Goal: Task Accomplishment & Management: Complete application form

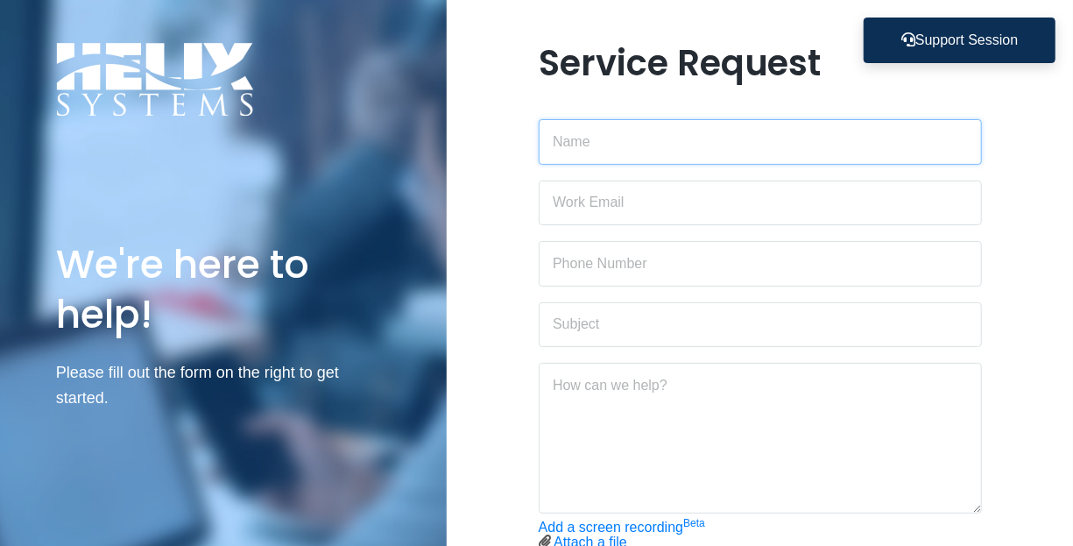
click at [605, 134] on input "text" at bounding box center [760, 142] width 443 height 46
type input "[PERSON_NAME]"
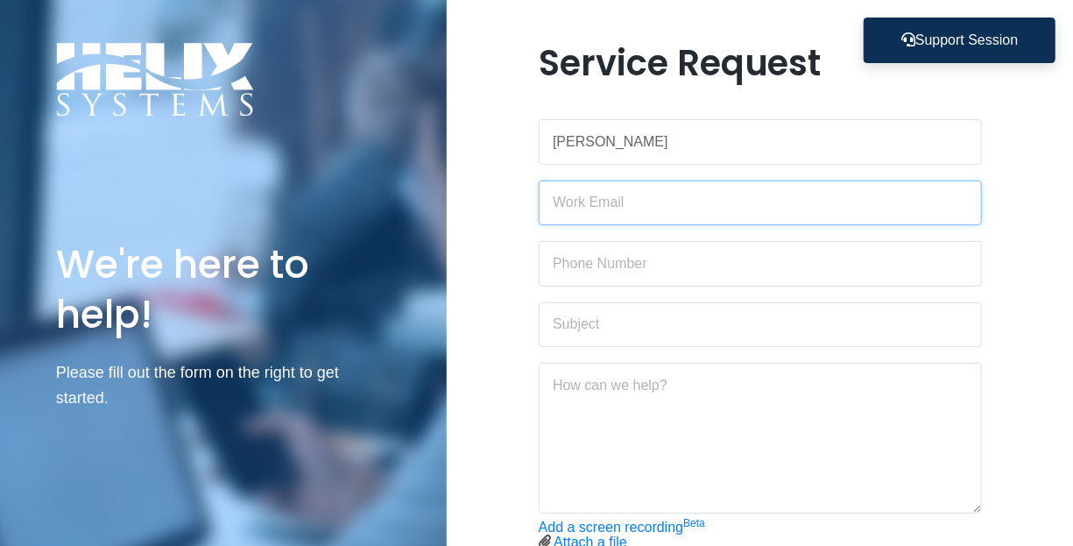
type input "[PERSON_NAME][EMAIL_ADDRESS][DOMAIN_NAME]"
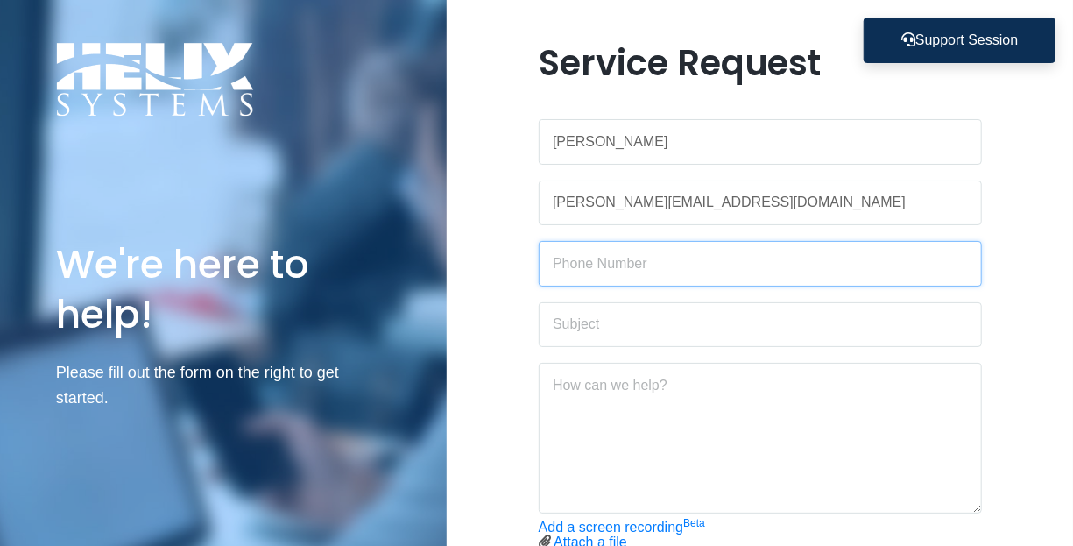
type input "3472273330"
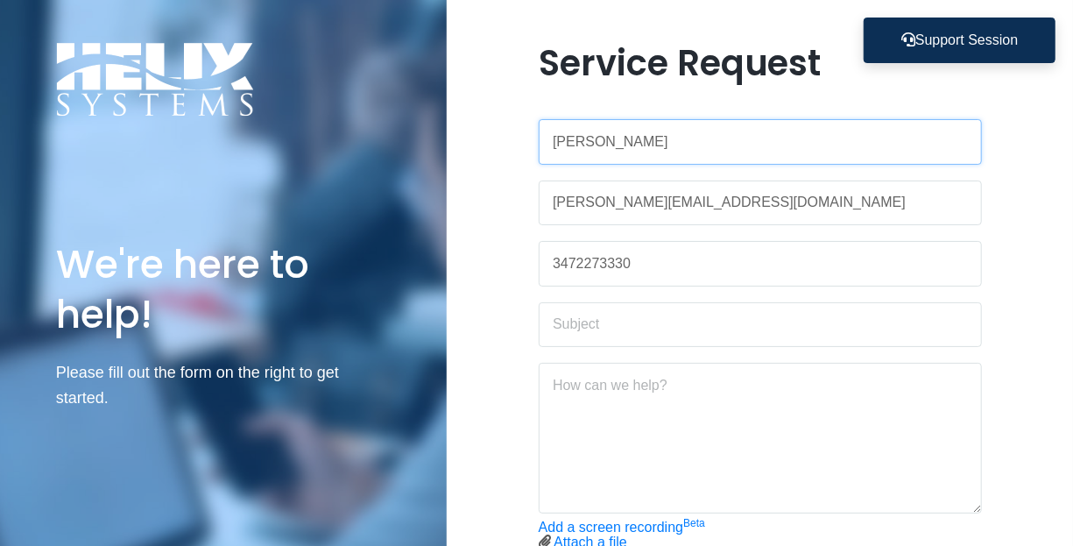
click at [637, 140] on input "[PERSON_NAME]" at bounding box center [760, 142] width 443 height 46
type input "[PERSON_NAME]"
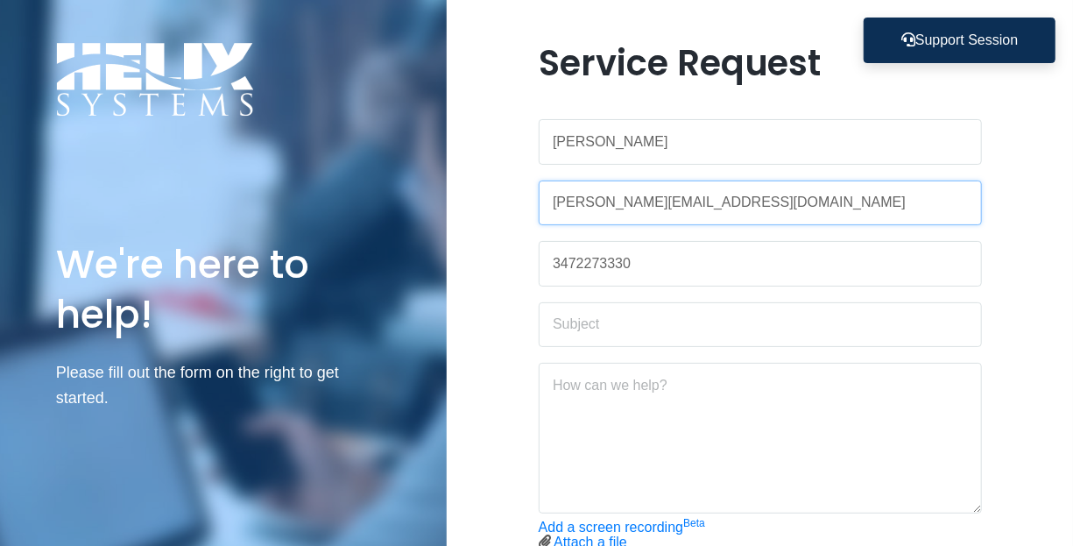
click at [595, 193] on input "[PERSON_NAME][EMAIL_ADDRESS][DOMAIN_NAME]" at bounding box center [760, 203] width 443 height 46
type input "[PERSON_NAME][EMAIL_ADDRESS][DOMAIN_NAME]"
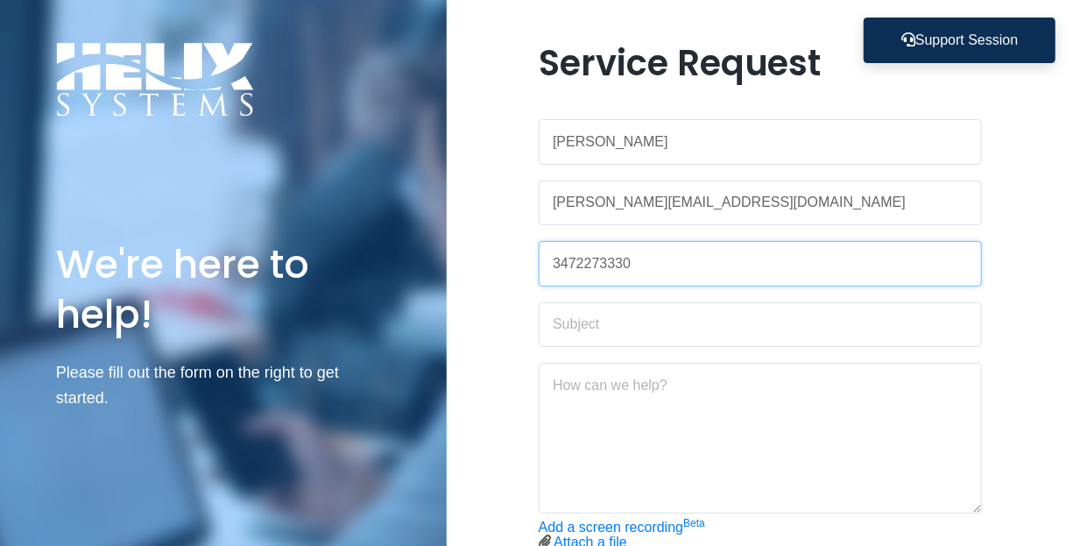
click at [594, 250] on input "3472273330" at bounding box center [760, 264] width 443 height 46
paste input "[PHONE_NUMBER]"
type input "[PHONE_NUMBER]"
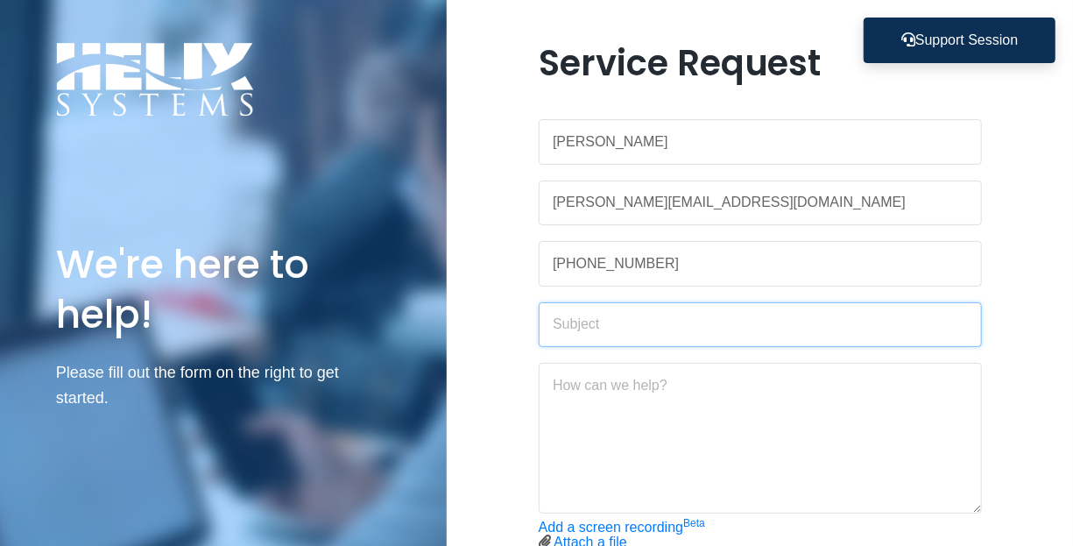
click at [602, 331] on input "text" at bounding box center [760, 325] width 443 height 46
type input "Unable to log into Email"
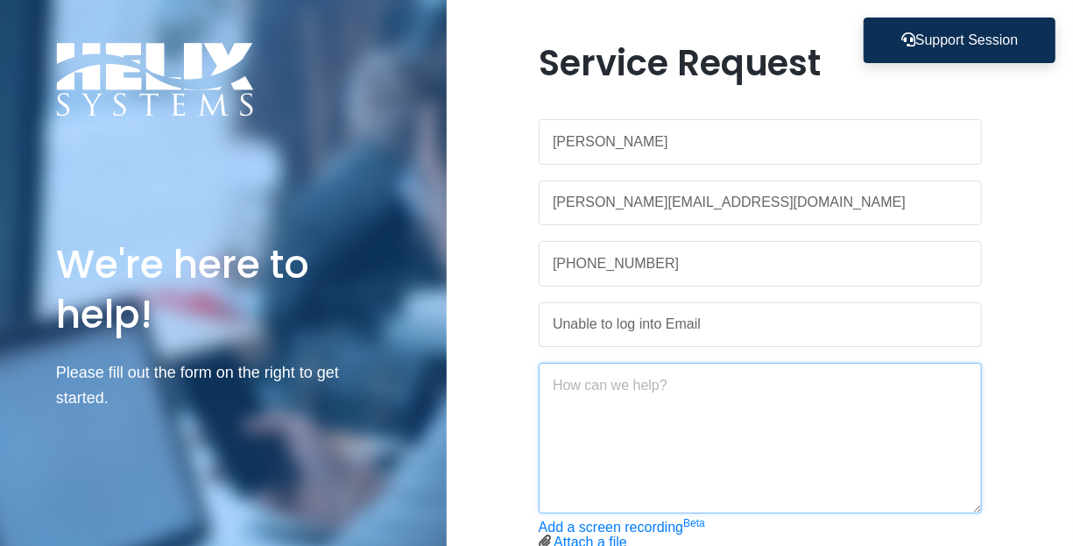
click at [617, 377] on textarea at bounding box center [760, 438] width 443 height 151
click at [743, 423] on textarea "Hello, I tried to log into gmail and receieved the following message" at bounding box center [760, 438] width 443 height 151
click at [694, 451] on textarea "Hello, I tried to log into gmail and received the following message" at bounding box center [760, 438] width 443 height 151
paste textarea "Your sign-in settings don’t meet your organization’s 2-Step Verification policy…"
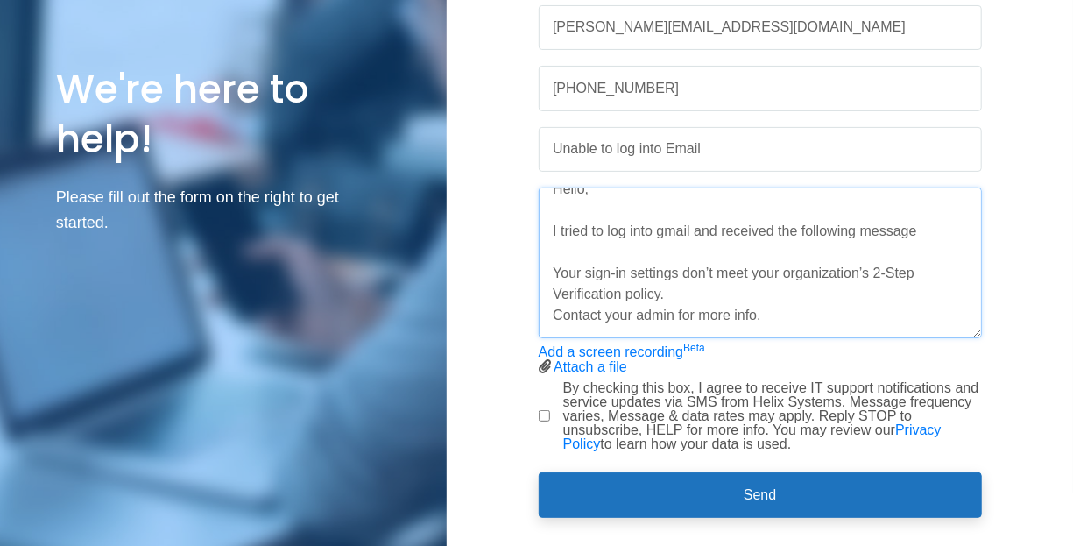
scroll to position [88, 0]
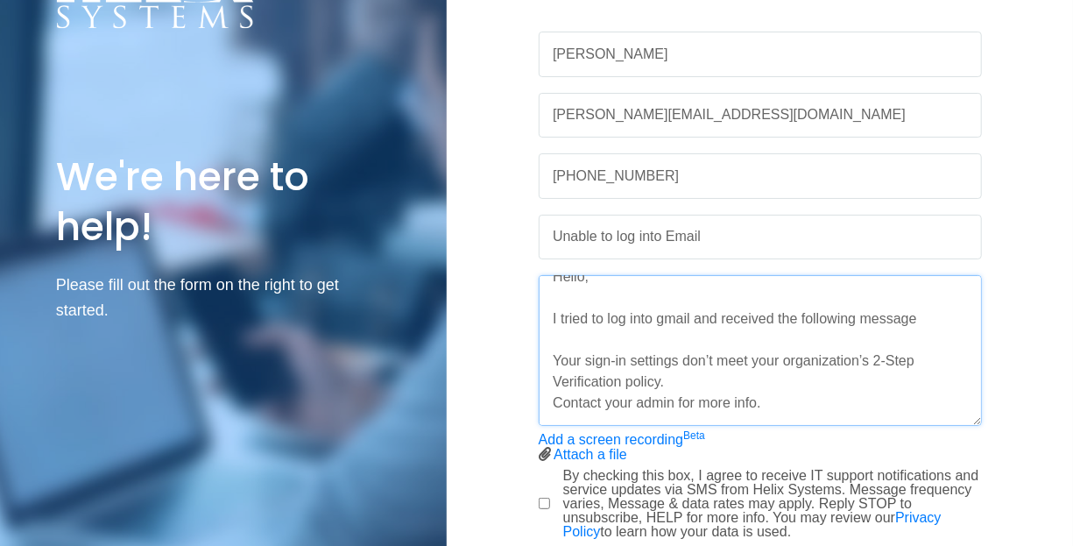
type textarea "Hello, I tried to log into gmail and received the following message Your sign-i…"
click at [546, 497] on input "By checking this box, I agree to receive IT support notifications and service u…" at bounding box center [544, 502] width 11 height 11
checkbox input "true"
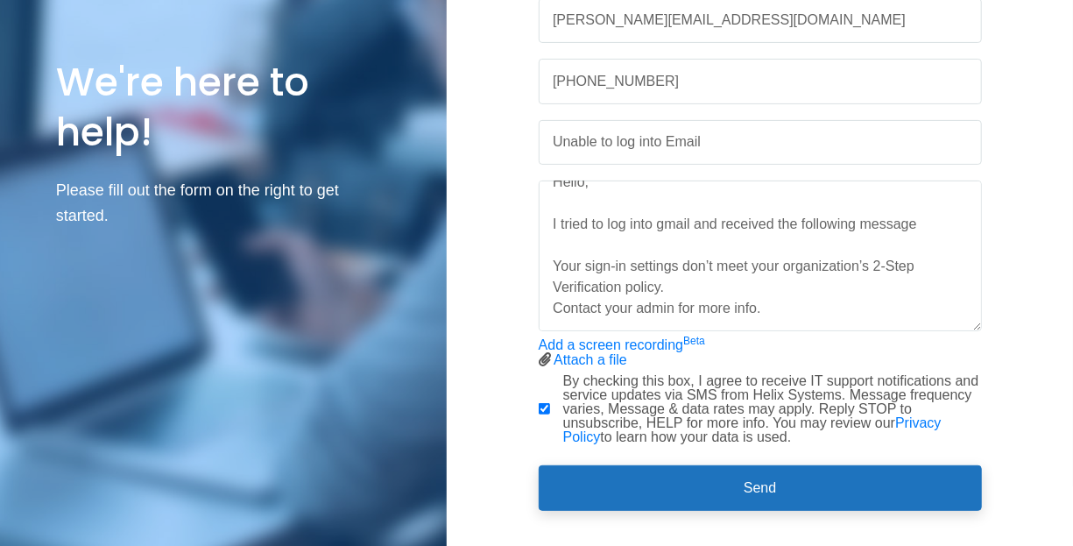
scroll to position [117, 0]
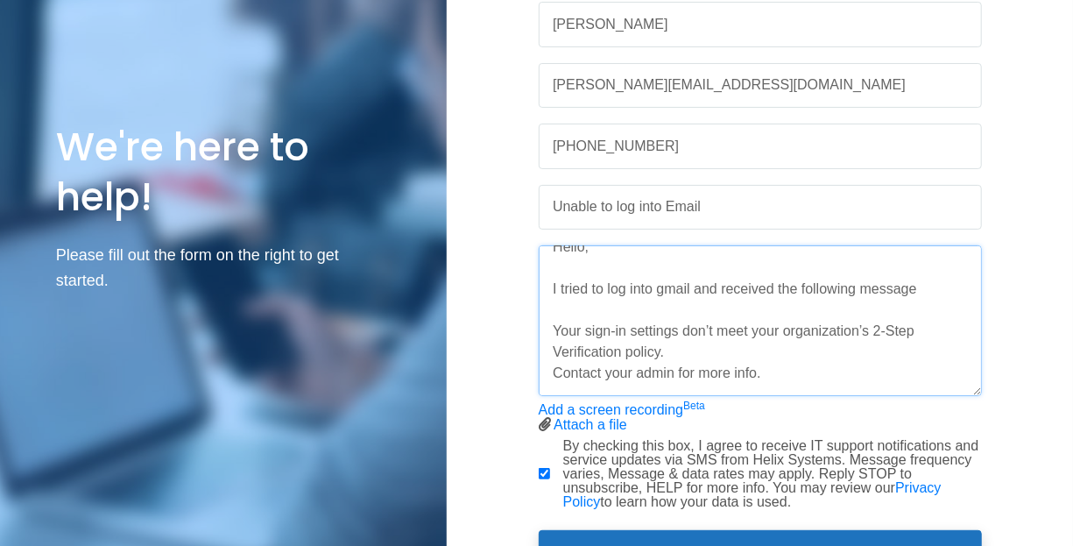
click at [818, 348] on textarea "Hello, I tried to log into gmail and received the following message Your sign-i…" at bounding box center [760, 320] width 443 height 151
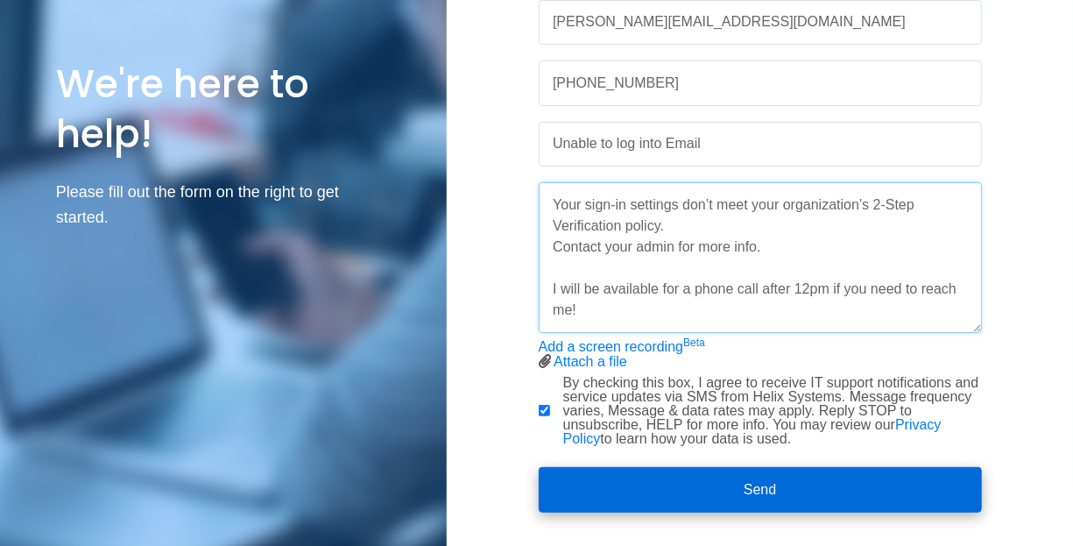
scroll to position [205, 0]
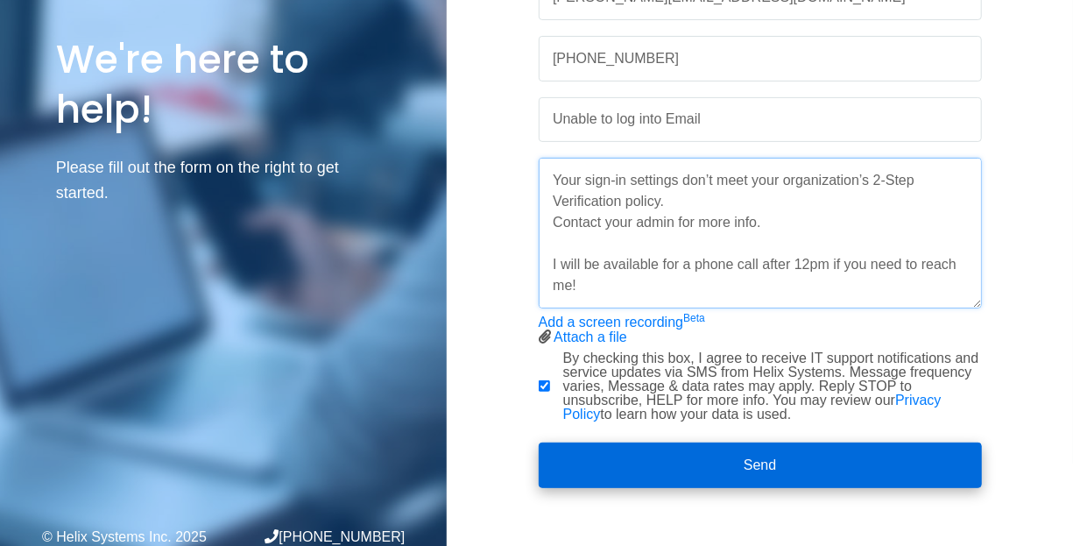
type textarea "Hello, I tried to log into gmail and received the following message Your sign-i…"
click at [738, 454] on button "Send" at bounding box center [760, 465] width 443 height 46
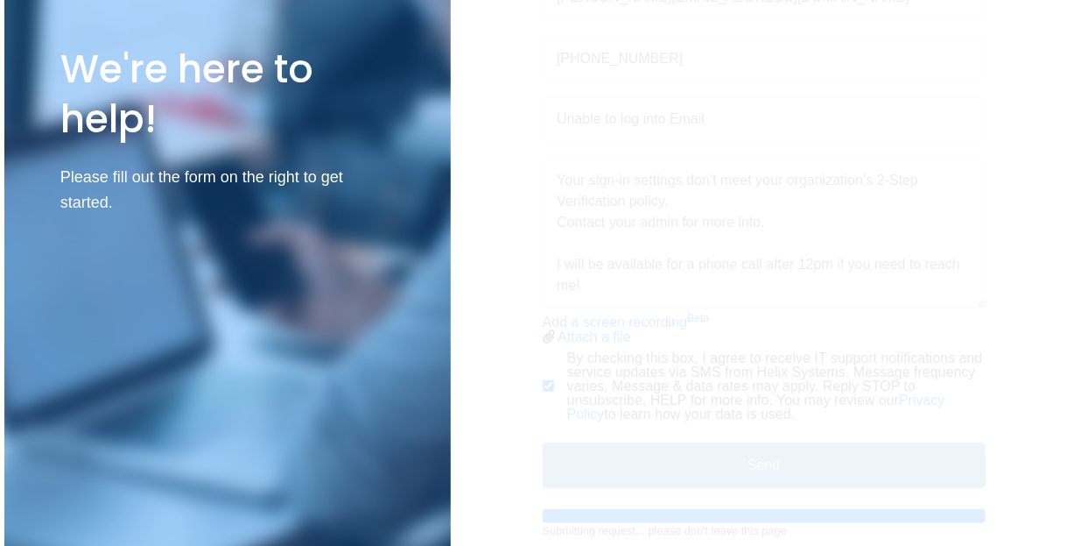
scroll to position [0, 0]
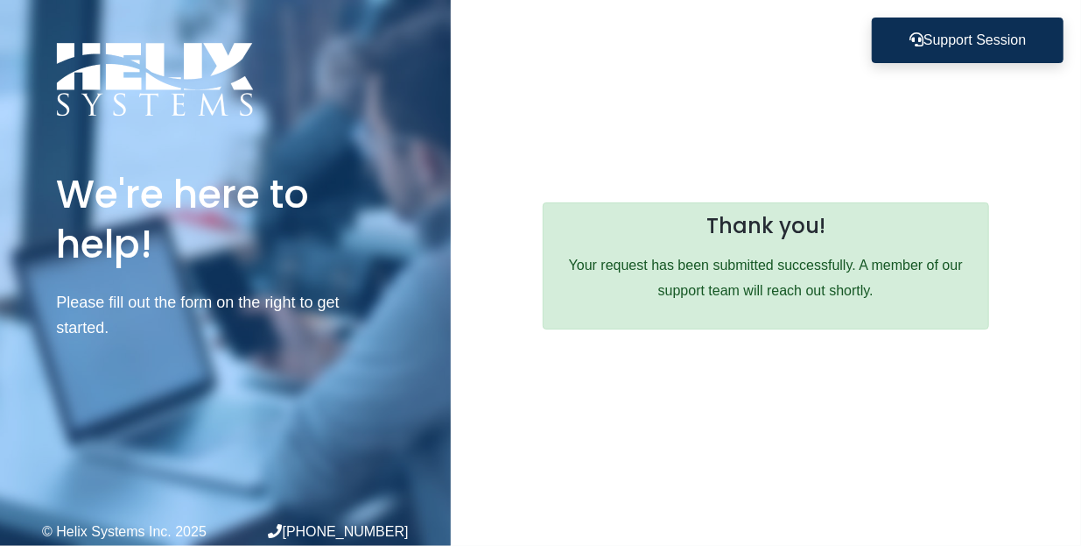
click at [538, 78] on div "Service Request [PERSON_NAME] [PERSON_NAME][EMAIL_ADDRESS][DOMAIN_NAME] [PHONE_…" at bounding box center [766, 273] width 630 height 546
